Goal: Information Seeking & Learning: Learn about a topic

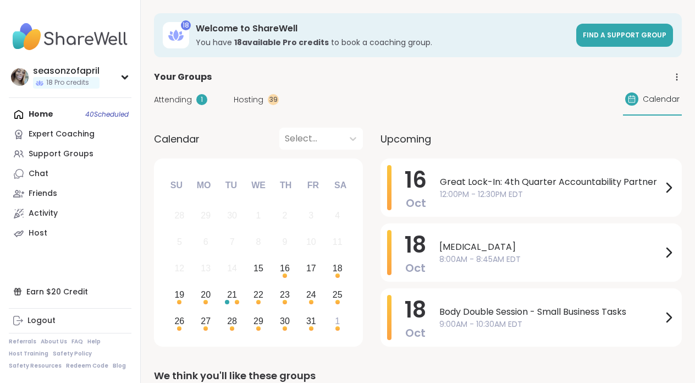
click at [184, 98] on span "Attending" at bounding box center [173, 100] width 38 height 12
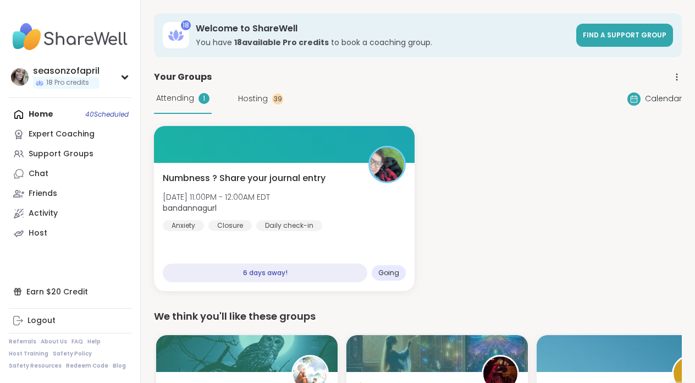
click at [264, 90] on div "Attending 1 Hosting 39" at bounding box center [218, 99] width 129 height 30
click at [264, 92] on div "Attending 1 Hosting 39" at bounding box center [218, 99] width 129 height 30
click at [264, 104] on div "Attending 1 Hosting 39" at bounding box center [218, 99] width 129 height 30
click at [263, 98] on span "Hosting" at bounding box center [253, 99] width 30 height 12
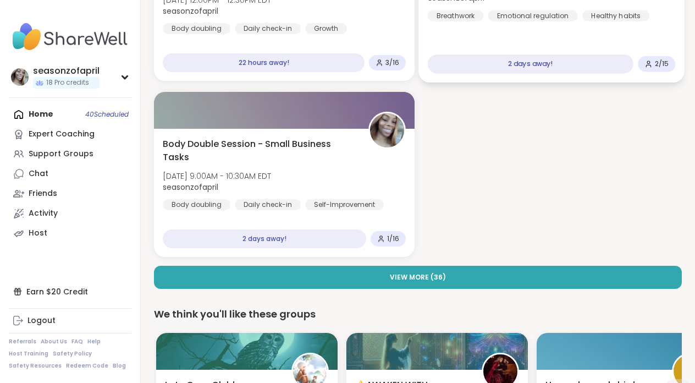
scroll to position [226, 0]
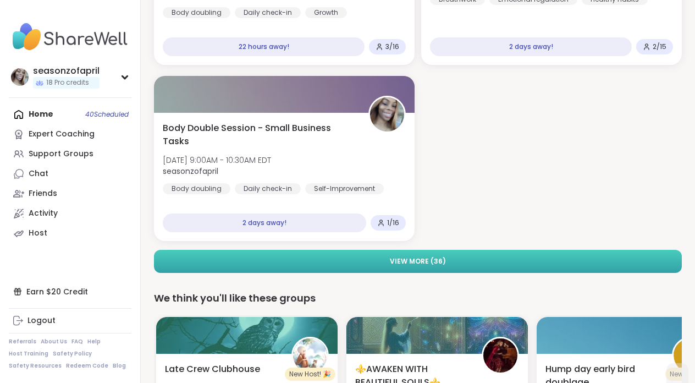
click at [476, 256] on button "View More ( 36 )" at bounding box center [418, 261] width 528 height 23
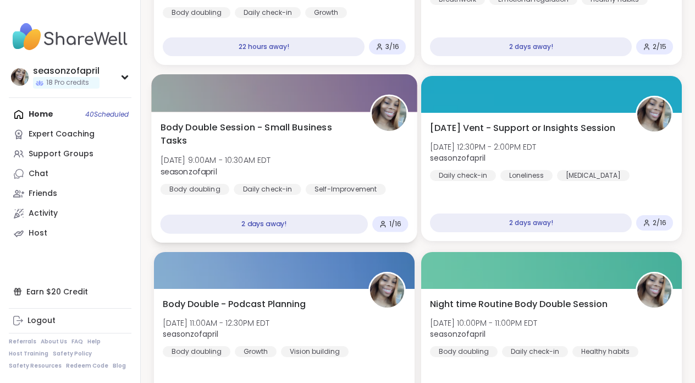
click at [356, 148] on div "Body Double Session - Small Business Tasks Sat, Oct 18 | 9:00AM - 10:30AM EDT s…" at bounding box center [285, 158] width 248 height 74
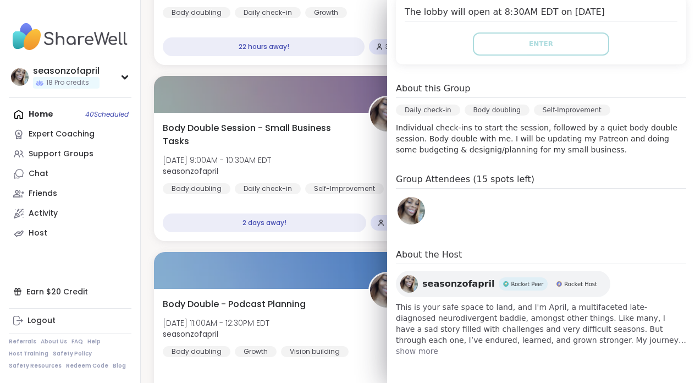
scroll to position [0, 0]
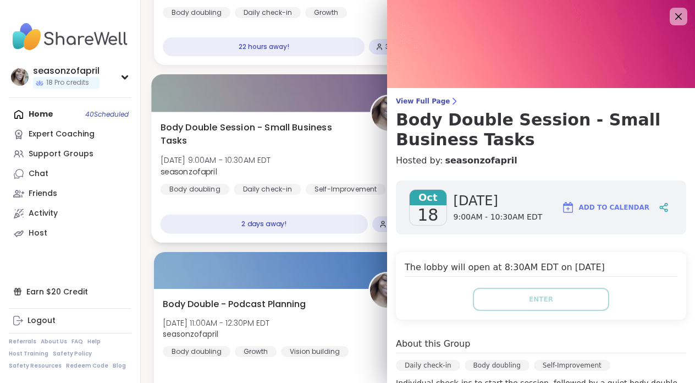
click at [318, 185] on div "Self-Improvement" at bounding box center [346, 189] width 80 height 11
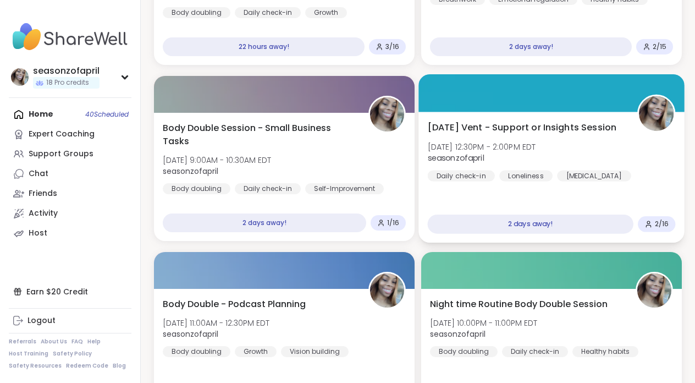
click at [508, 155] on span "seasonzofapril" at bounding box center [482, 157] width 108 height 11
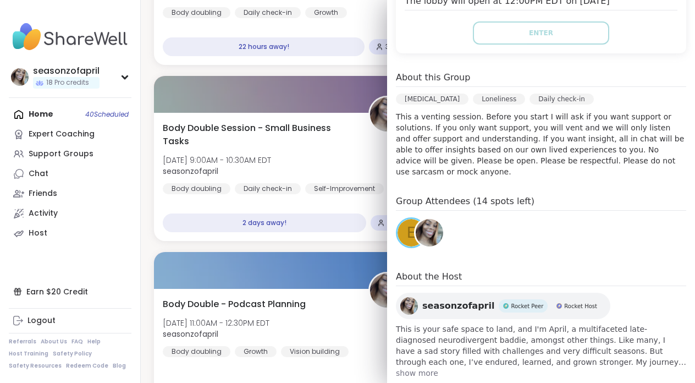
scroll to position [277, 0]
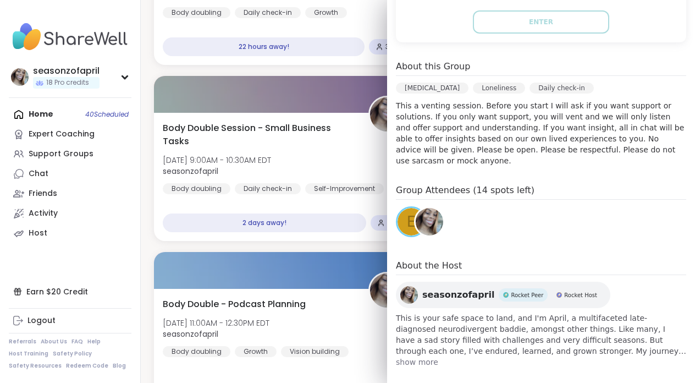
click at [408, 215] on span "e" at bounding box center [411, 221] width 9 height 21
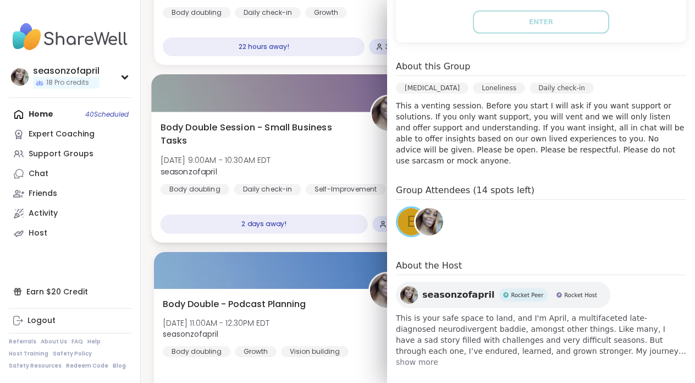
click at [325, 78] on div at bounding box center [284, 92] width 266 height 37
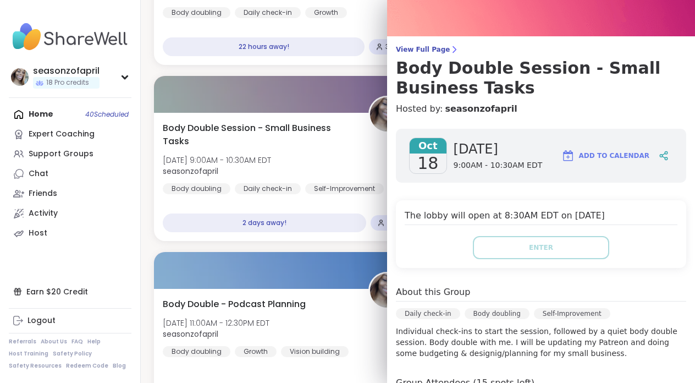
scroll to position [0, 0]
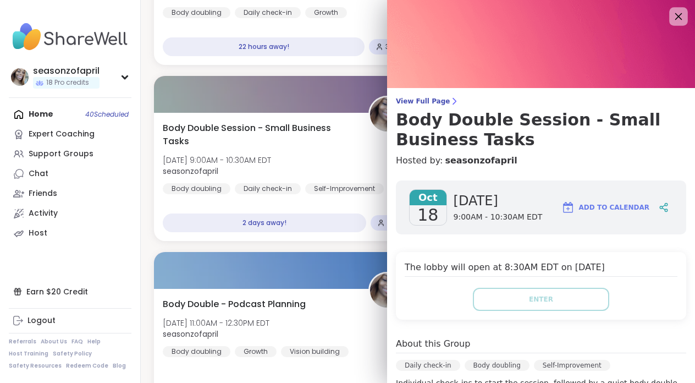
click at [672, 15] on icon at bounding box center [678, 16] width 14 height 14
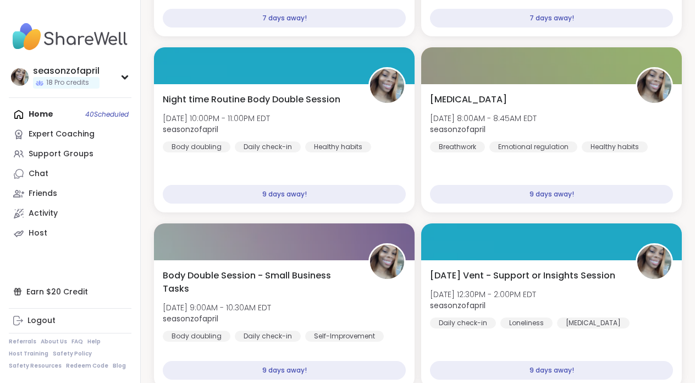
scroll to position [1320, 0]
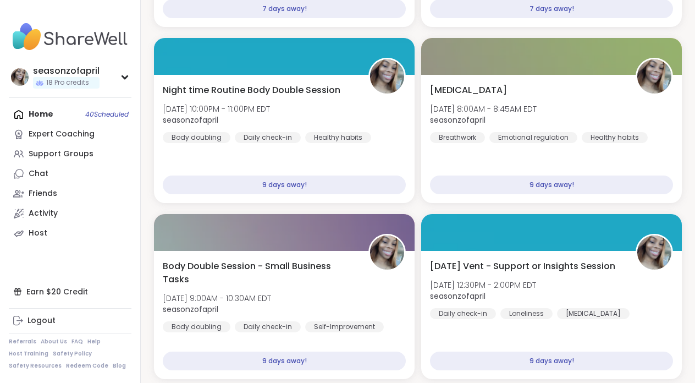
click at [56, 109] on div "Home 40 Scheduled Expert Coaching Support Groups Chat Friends Activity Host" at bounding box center [70, 173] width 123 height 139
click at [42, 115] on div "Home 40 Scheduled Expert Coaching Support Groups Chat Friends Activity Host" at bounding box center [70, 173] width 123 height 139
click at [51, 152] on div "Support Groups" at bounding box center [61, 153] width 65 height 11
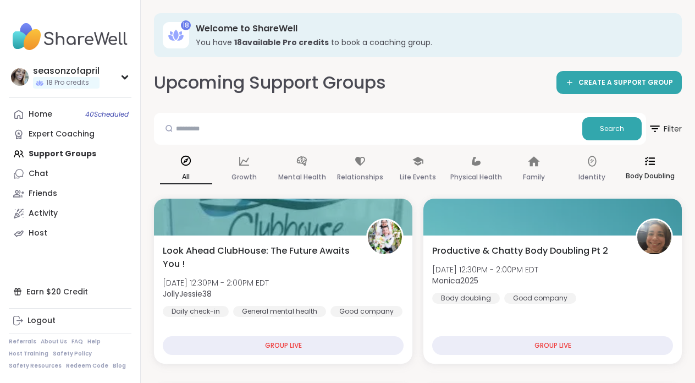
click at [642, 169] on p "Body Doubling" at bounding box center [650, 175] width 49 height 13
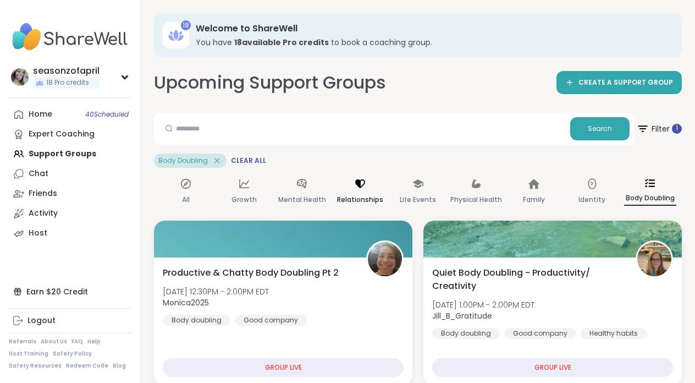
click at [361, 198] on p "Relationships" at bounding box center [360, 199] width 46 height 13
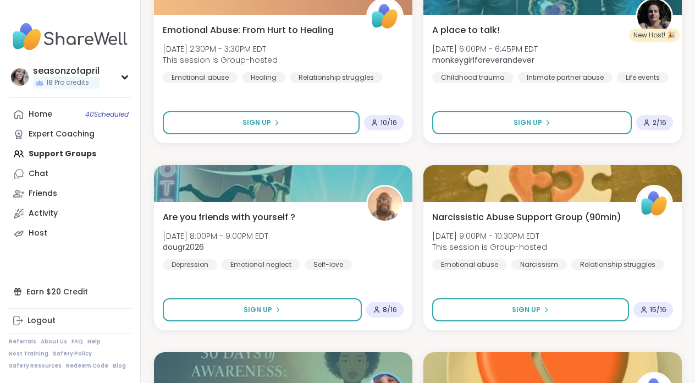
scroll to position [244, 0]
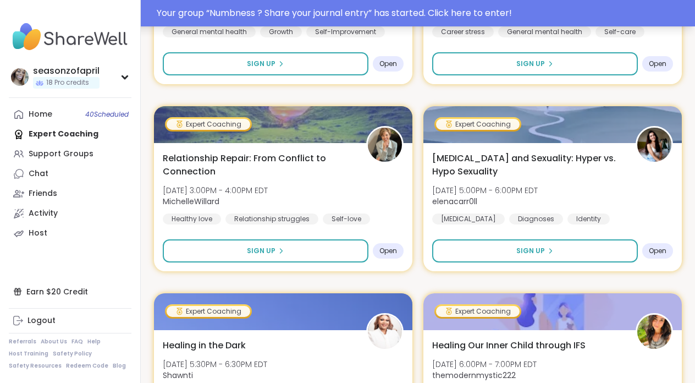
scroll to position [673, 0]
